Goal: Transaction & Acquisition: Obtain resource

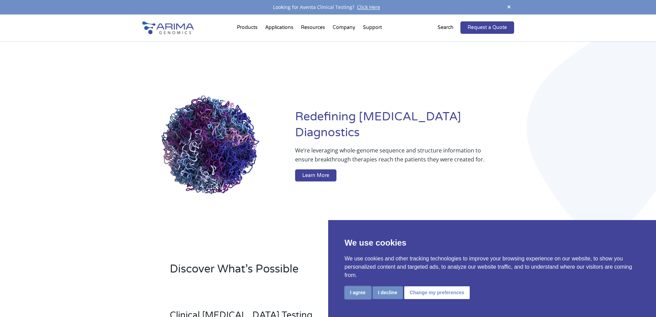
click at [351, 290] on button "I agree" at bounding box center [358, 292] width 27 height 13
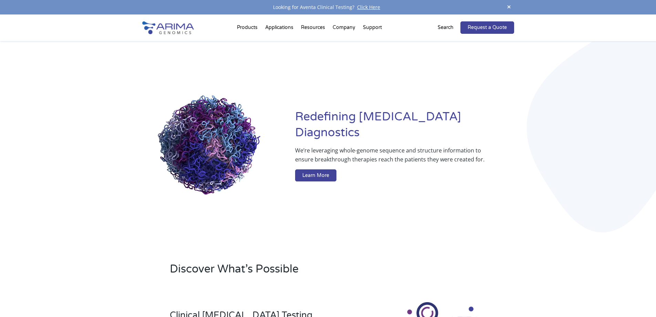
click at [111, 186] on div "Redefining Cancer Diagnostics We’re leveraging whole-genome sequence and struct…" at bounding box center [328, 146] width 656 height 211
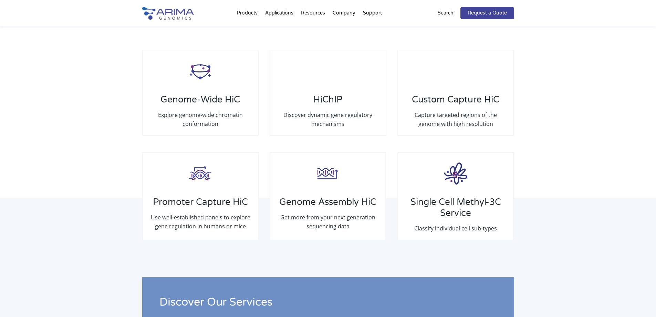
scroll to position [1034, 0]
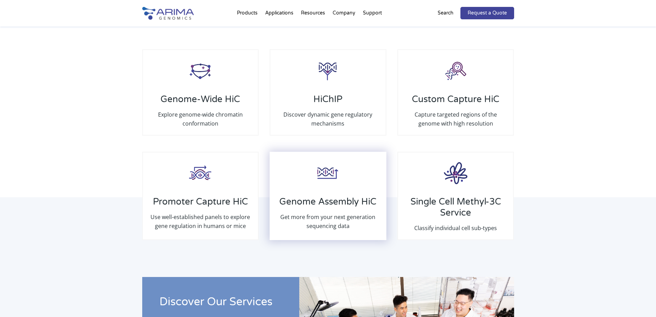
click at [316, 206] on h3 "Genome Assembly HiC" at bounding box center [327, 204] width 101 height 16
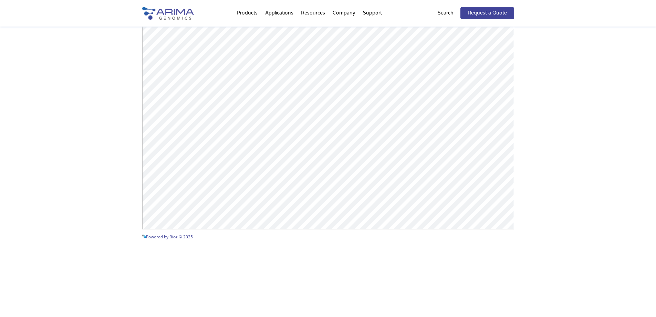
scroll to position [724, 0]
click at [622, 107] on div "Arima-HiC+ Publications Powered by Bioz © 2025 See more details on Bioz" at bounding box center [328, 83] width 656 height 389
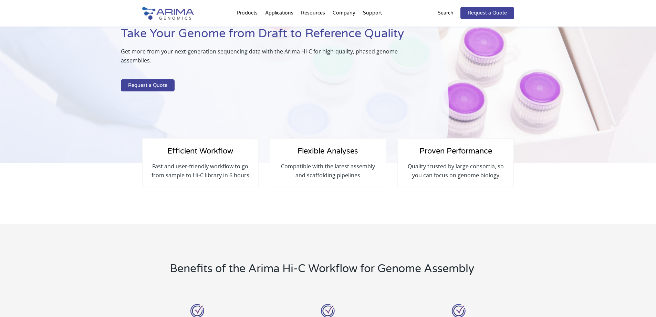
scroll to position [0, 0]
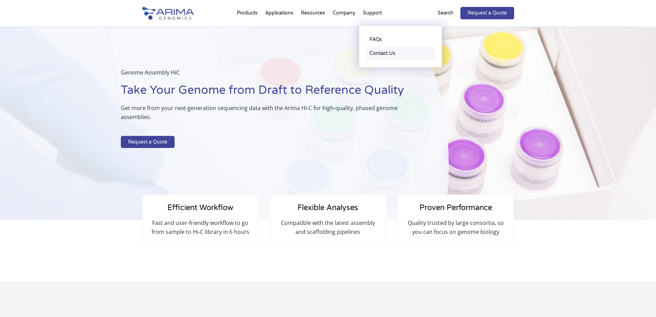
click at [392, 52] on link "Contact Us" at bounding box center [400, 54] width 69 height 14
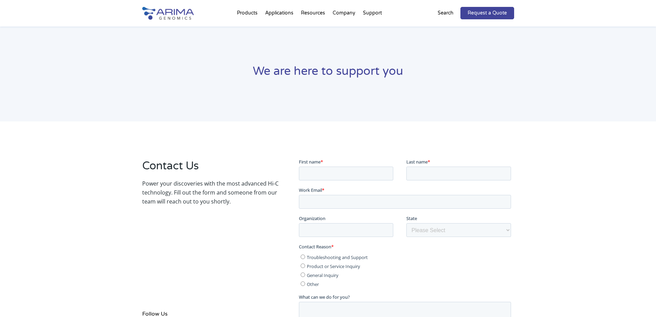
click at [110, 159] on div "Contact Us Power your discoveries with the most advanced Hi-C technology. Fill …" at bounding box center [328, 273] width 656 height 305
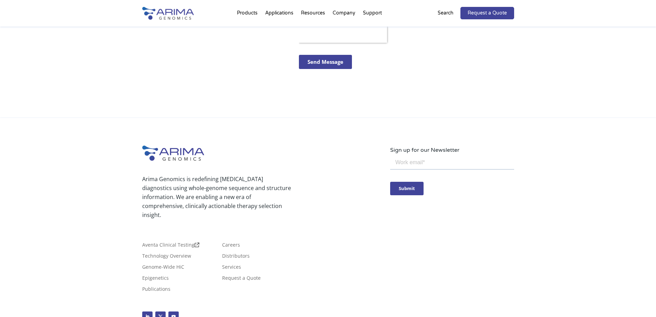
scroll to position [310, 0]
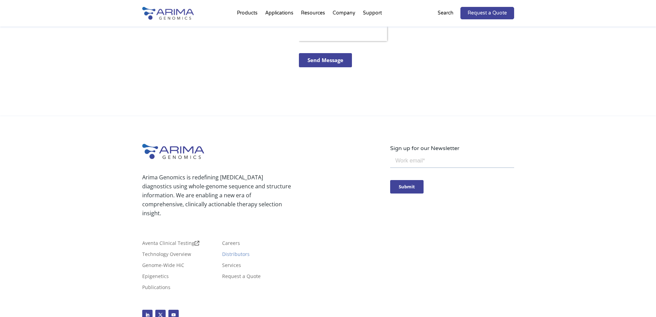
click at [244, 252] on link "Distributors" at bounding box center [236, 256] width 28 height 8
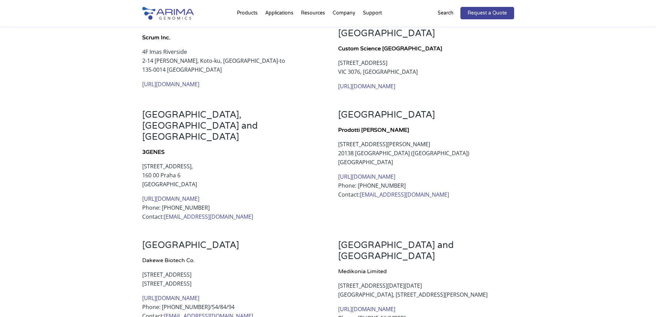
scroll to position [172, 0]
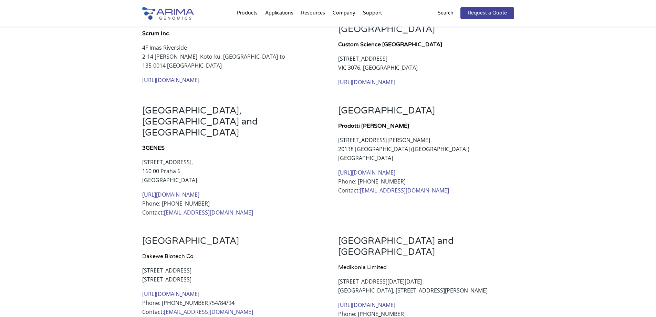
click at [171, 191] on link "https://3genes.com/" at bounding box center [170, 195] width 57 height 8
click at [119, 188] on div "Japan Scrum Inc. 4F Imas Riverside 2-14 Ishijima, Koto-ku, Tokyo-to 135-0014 Ja…" at bounding box center [328, 317] width 656 height 683
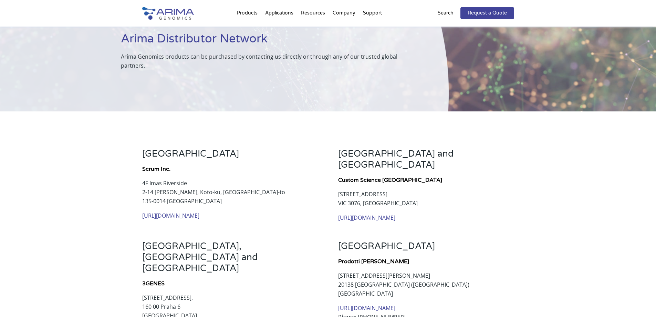
scroll to position [34, 0]
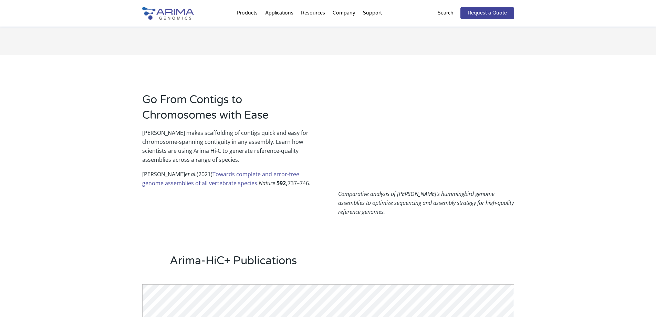
scroll to position [413, 0]
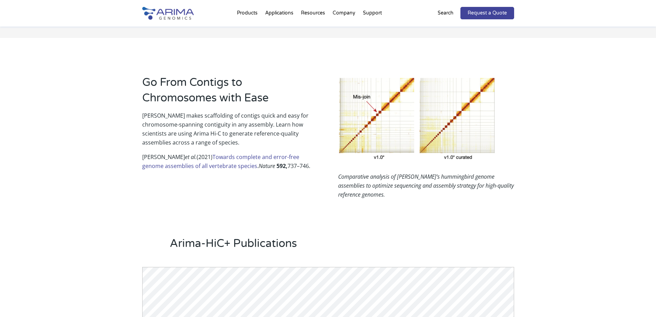
click at [62, 196] on div "Go From Contigs to Chromosomes with Ease Arima makes scaffolding of contigs qui…" at bounding box center [328, 118] width 656 height 161
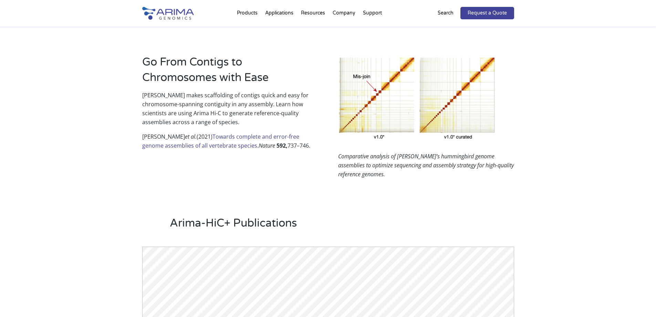
scroll to position [431, 0]
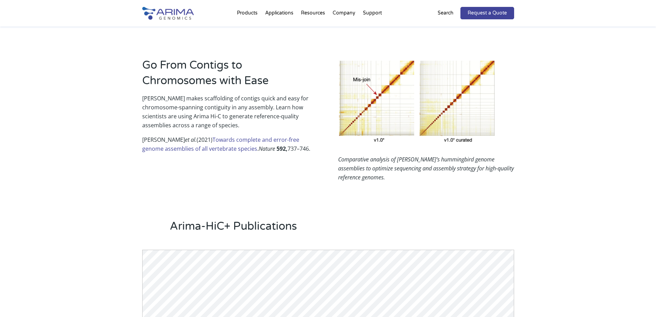
click at [191, 150] on link "Towards complete and error-free genome assemblies of all vertebrate species" at bounding box center [220, 144] width 157 height 17
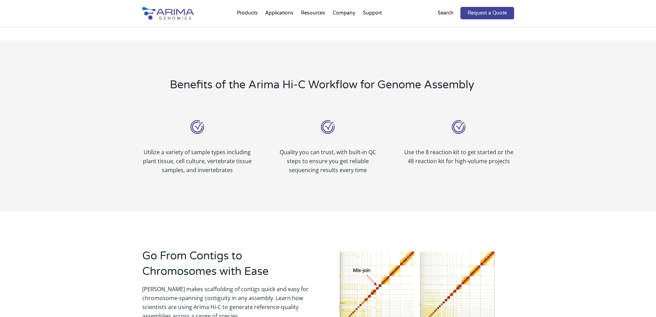
scroll to position [207, 0]
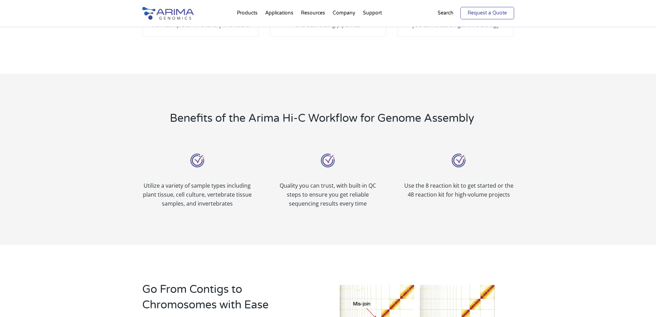
click at [487, 14] on link "Request a Quote" at bounding box center [488, 13] width 54 height 12
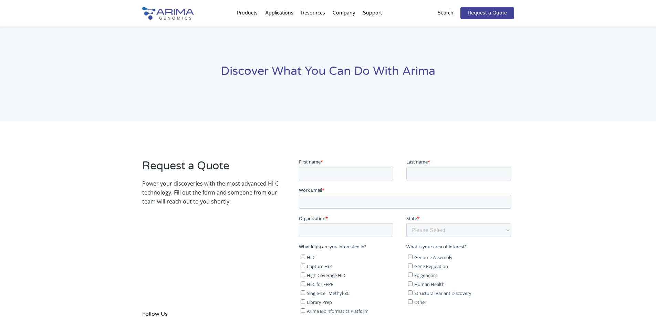
click at [119, 219] on div "Request a Quote Power your discoveries with the most advanced Hi-C technology. …" at bounding box center [328, 292] width 656 height 342
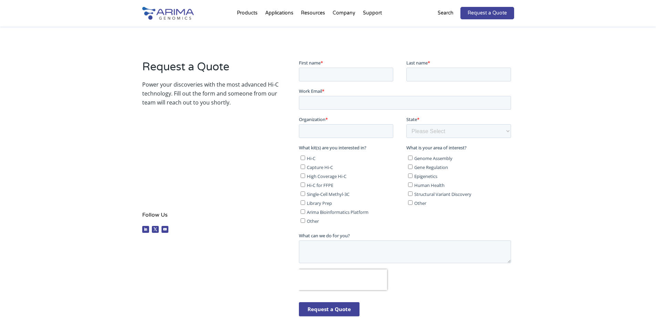
scroll to position [103, 0]
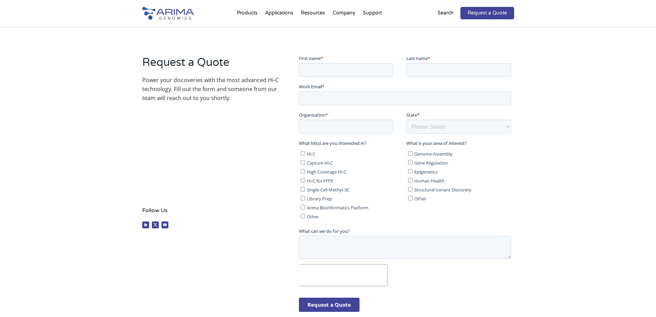
click at [411, 152] on input "Genome Assembly" at bounding box center [410, 153] width 4 height 4
checkbox input "true"
click at [251, 166] on div "Request a Quote Power your discoveries with the most advanced Hi-C technology. …" at bounding box center [210, 143] width 136 height 177
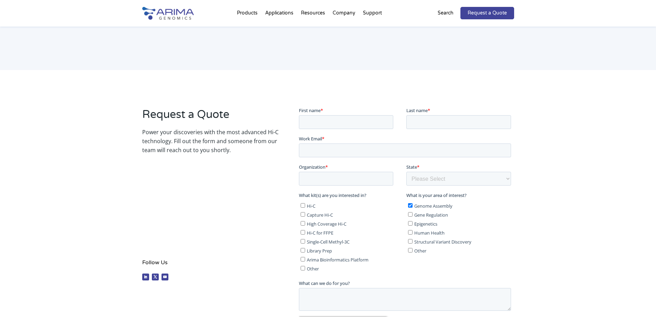
scroll to position [52, 0]
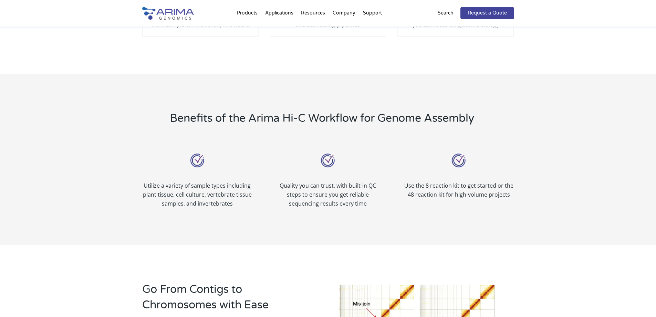
click at [77, 110] on div "Benefits of the Arima Hi-C Workflow for Genome Assembly Utilize a variety of sa…" at bounding box center [328, 159] width 656 height 171
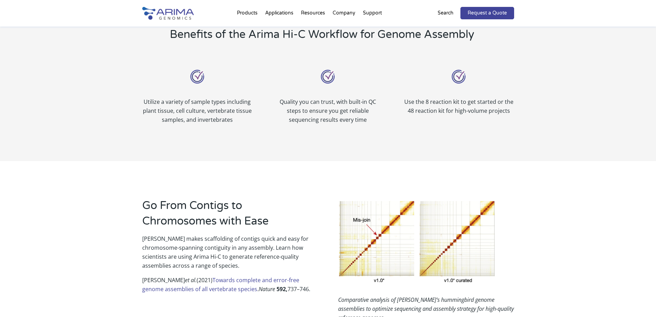
scroll to position [293, 0]
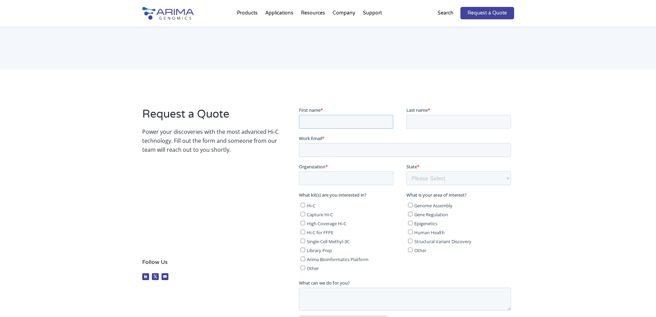
click at [339, 120] on input "First name *" at bounding box center [346, 121] width 94 height 14
type input "Marek"
type input "Wojciechowski"
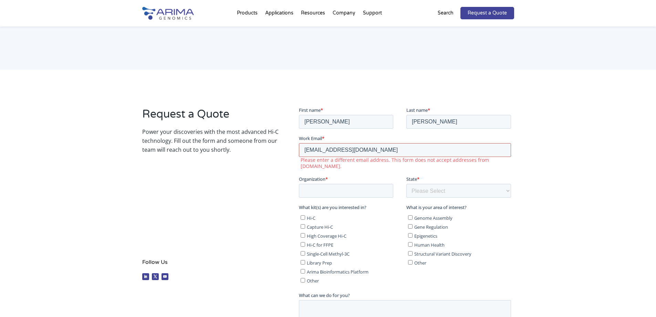
click at [402, 151] on input "mwojciechowski159@gmail.com" at bounding box center [405, 150] width 212 height 14
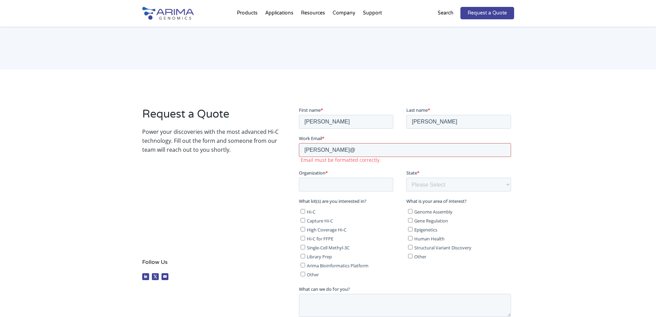
type input "m.wojciechowski@ihar.edu.pl"
type input "IHAR-PIB"
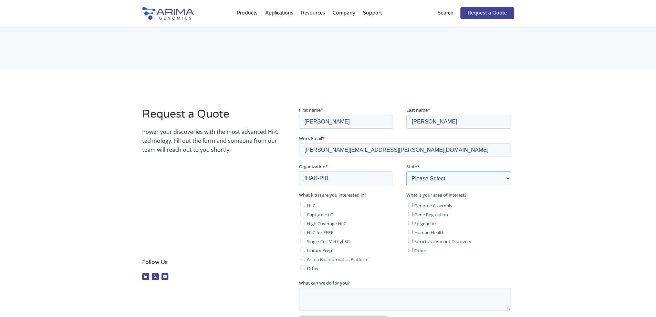
click at [502, 178] on select "Please Select Other/Non-US Alabama Alaska Arizona Arkansas California Colorado …" at bounding box center [459, 178] width 105 height 14
select select "Other/Non-US"
click at [407, 171] on select "Please Select Other/Non-US Alabama Alaska Arizona Arkansas California Colorado …" at bounding box center [459, 178] width 105 height 14
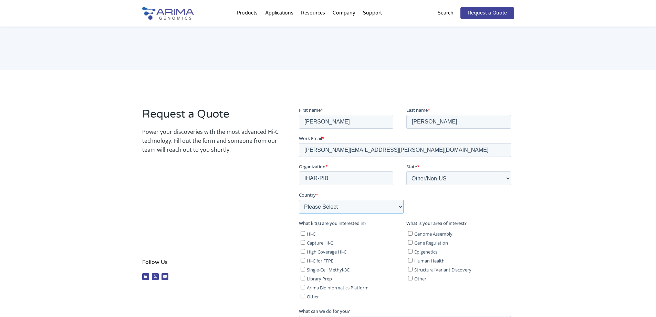
click at [353, 208] on select "Please Select Afghanistan Åland Islands Albania Algeria American Samoa Andorra …" at bounding box center [351, 206] width 105 height 14
select select "Poland"
click at [299, 199] on select "Please Select Afghanistan Åland Islands Albania Algeria American Samoa Andorra …" at bounding box center [351, 206] width 105 height 14
click at [301, 232] on input "Hi-C" at bounding box center [303, 233] width 4 height 4
checkbox input "true"
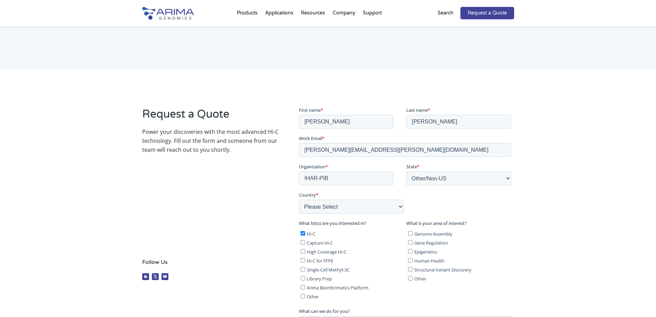
click at [409, 269] on input "Structural Variant Discovery" at bounding box center [410, 268] width 4 height 4
checkbox input "true"
click at [410, 232] on input "Genome Assembly" at bounding box center [410, 233] width 4 height 4
checkbox input "true"
click at [255, 244] on div "Request a Quote Power your discoveries with the most advanced Hi-C technology. …" at bounding box center [210, 194] width 136 height 177
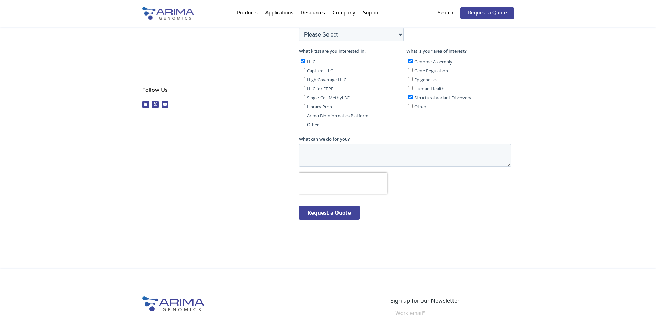
scroll to position [224, 0]
click at [369, 150] on textarea "What can we do for you?" at bounding box center [405, 154] width 212 height 23
click at [366, 159] on textarea "Hello, I'm planning to assemble a genome form a cereal hybrid. I was planning t…" at bounding box center [405, 154] width 212 height 23
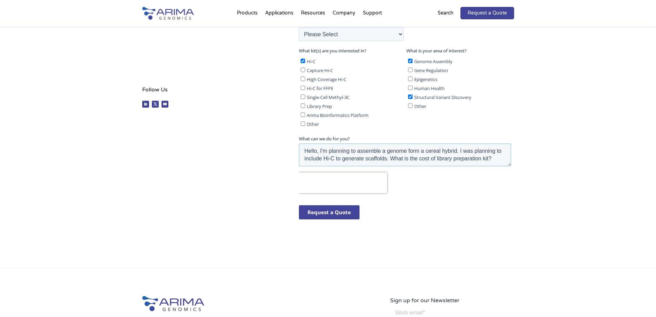
click at [457, 150] on textarea "Hello, I'm planning to assemble a genome form a cereal hybrid. I was planning t…" at bounding box center [405, 154] width 212 height 23
type textarea "Hello, I'm planning to assemble a genome form a cereal hybrid species. I was pl…"
click at [346, 211] on input "Request a Quote" at bounding box center [329, 212] width 61 height 14
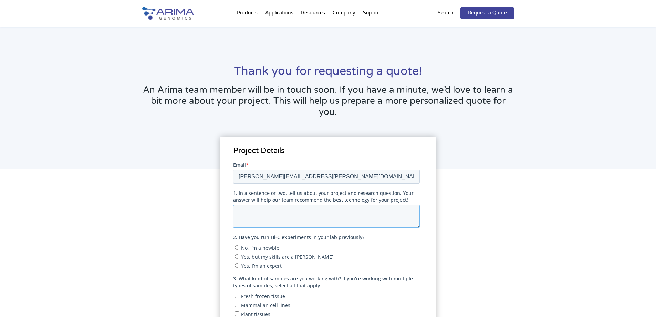
click at [278, 214] on textarea "1. In a sentence or two, tell us about your project and research question. Your…" at bounding box center [326, 215] width 187 height 23
type textarea "Genome assembly of several Triticael hybrids."
click at [237, 255] on input "Yes, but my skills are a [PERSON_NAME]" at bounding box center [237, 256] width 4 height 4
radio input "true"
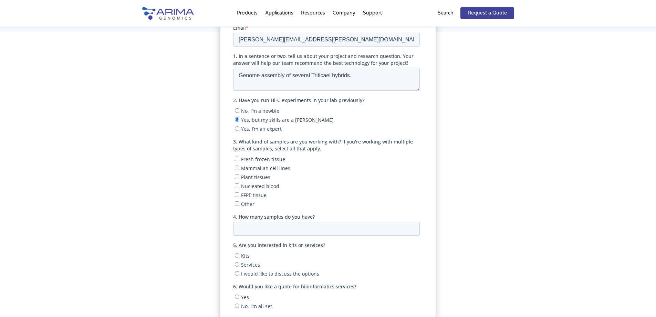
scroll to position [138, 0]
click at [236, 176] on input "Plant tissues" at bounding box center [237, 175] width 4 height 4
checkbox input "true"
click at [246, 227] on input "4. How many samples do you have?" at bounding box center [326, 227] width 187 height 14
type input "4"
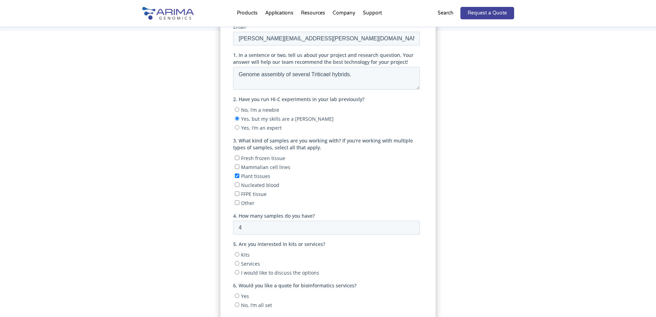
click at [182, 248] on div "Project Details" at bounding box center [328, 216] width 372 height 316
click at [236, 253] on input "Kits" at bounding box center [237, 254] width 4 height 4
radio input "true"
click at [174, 233] on div "Project Details" at bounding box center [328, 216] width 372 height 316
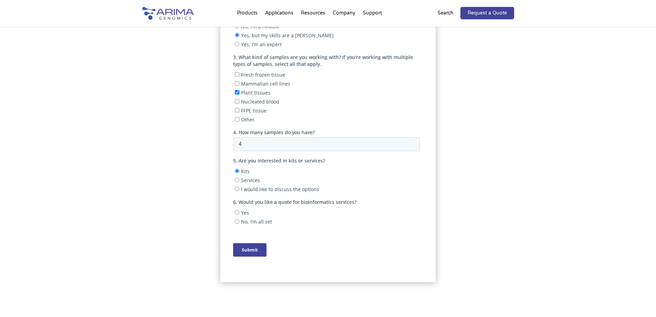
scroll to position [224, 0]
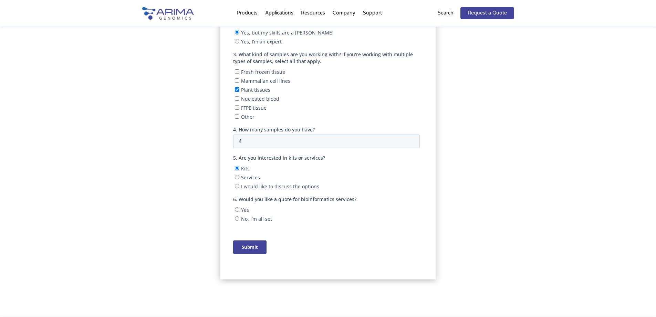
click at [236, 218] on input "No, I’m all set" at bounding box center [237, 218] width 4 height 4
radio input "true"
click at [188, 137] on div "Project Details" at bounding box center [328, 130] width 372 height 316
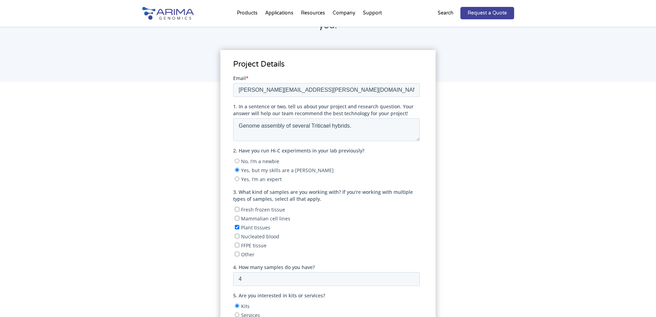
scroll to position [86, 0]
click at [364, 125] on textarea "Genome assembly of several Triticael hybrids." at bounding box center [326, 129] width 187 height 23
click at [330, 126] on textarea "Genome assembly of several Triticael hybrids." at bounding box center [326, 129] width 187 height 23
click at [310, 124] on textarea "Genome assembly of several Triticale hybrids." at bounding box center [326, 129] width 187 height 23
type textarea "Genome assembly of several primary and secondary Triticale ( wheat / rye hybrid…"
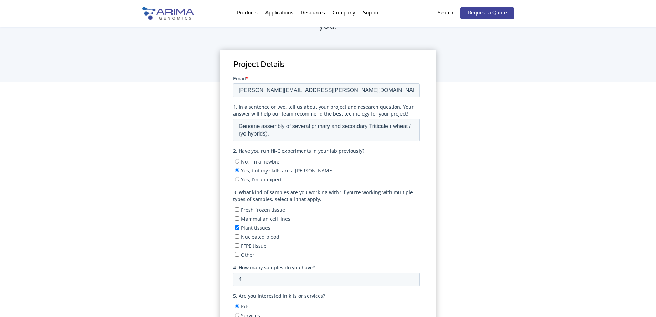
click at [536, 171] on div "Project Details" at bounding box center [328, 267] width 656 height 371
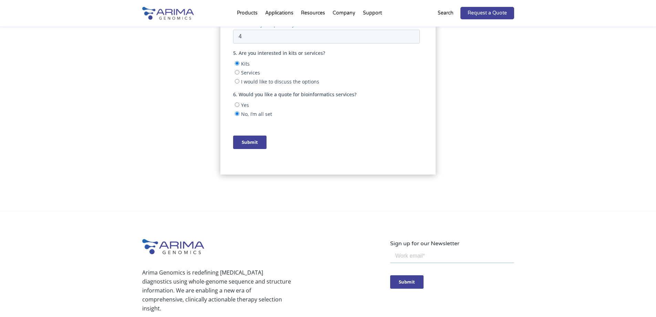
scroll to position [339, 0]
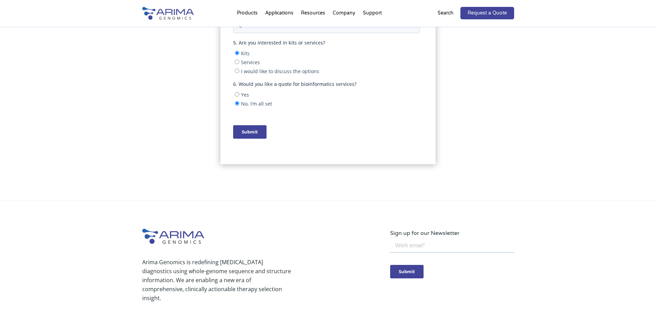
click at [257, 131] on input "Submit" at bounding box center [249, 131] width 33 height 13
